Goal: Task Accomplishment & Management: Manage account settings

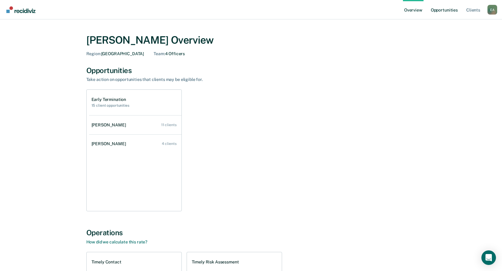
click at [441, 10] on link "Opportunities" at bounding box center [443, 9] width 29 height 19
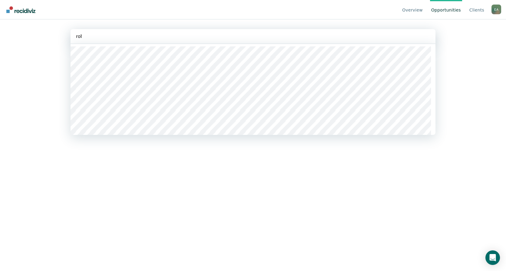
type input "robin"
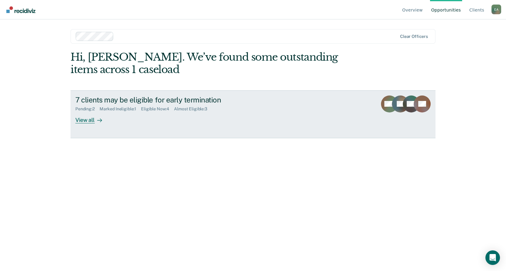
click at [81, 121] on div "View all" at bounding box center [92, 117] width 34 height 12
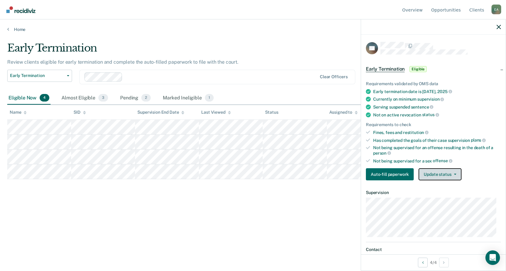
click at [449, 177] on button "Update status" at bounding box center [440, 174] width 43 height 12
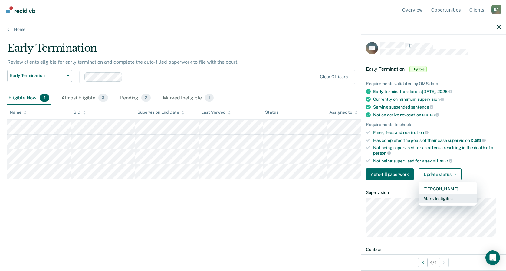
click at [445, 198] on button "Mark Ineligible" at bounding box center [448, 199] width 58 height 10
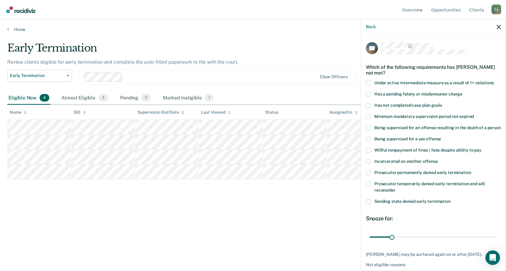
click at [370, 105] on span at bounding box center [368, 105] width 5 height 5
click at [442, 103] on input "Has not completed case plan goals" at bounding box center [442, 103] width 0 height 0
click at [369, 153] on span at bounding box center [368, 150] width 5 height 5
click at [482, 148] on input "Willful nonpayment of fines / fees despite ability to pay" at bounding box center [482, 148] width 0 height 0
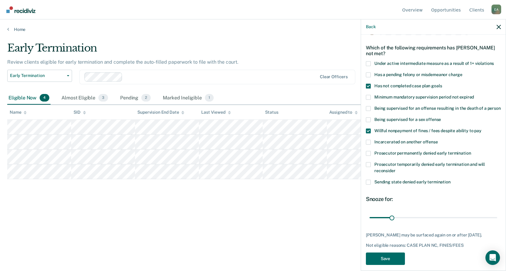
scroll to position [31, 0]
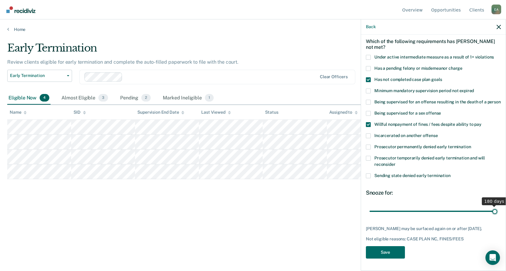
drag, startPoint x: 391, startPoint y: 212, endPoint x: 513, endPoint y: 211, distance: 122.1
click at [498, 211] on input "range" at bounding box center [434, 211] width 128 height 11
drag, startPoint x: 492, startPoint y: 212, endPoint x: 451, endPoint y: 215, distance: 41.0
type input "120"
click at [451, 215] on input "range" at bounding box center [434, 211] width 128 height 11
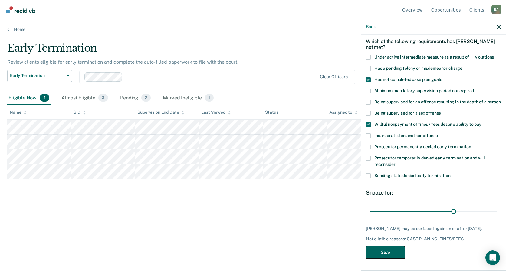
click at [397, 253] on button "Save" at bounding box center [385, 252] width 39 height 12
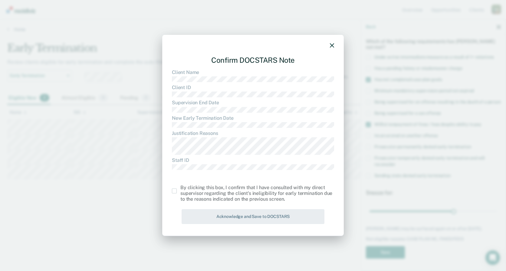
click at [174, 191] on span at bounding box center [174, 190] width 5 height 5
click at [181, 188] on input "checkbox" at bounding box center [181, 188] width 0 height 0
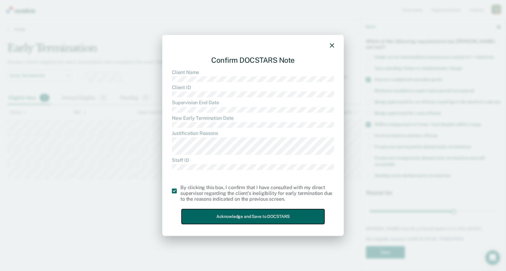
click at [196, 212] on button "Acknowledge and Save to DOCSTARS" at bounding box center [253, 216] width 143 height 15
